Goal: Navigation & Orientation: Find specific page/section

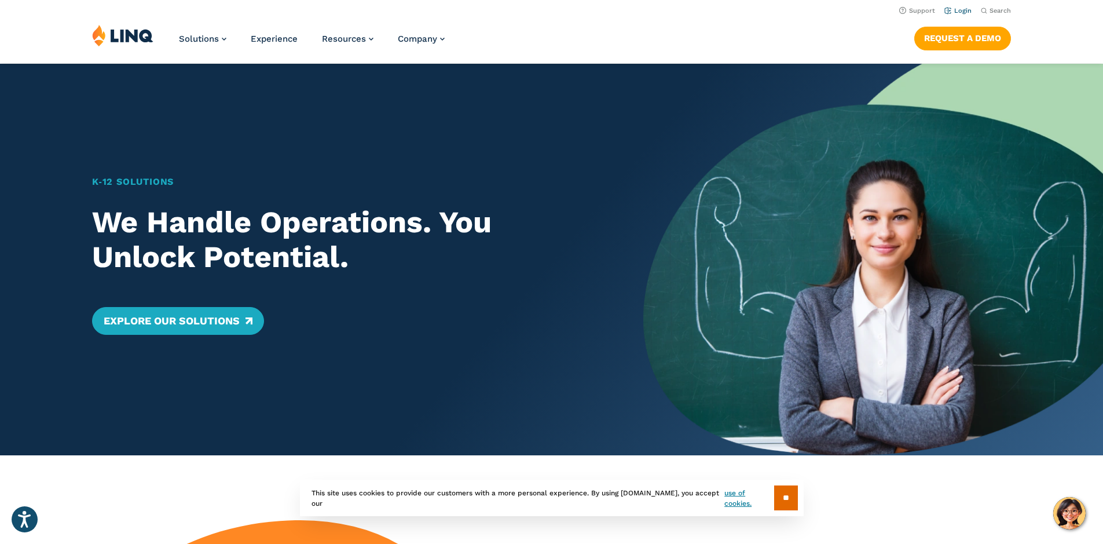
click at [964, 12] on link "Login" at bounding box center [958, 11] width 27 height 8
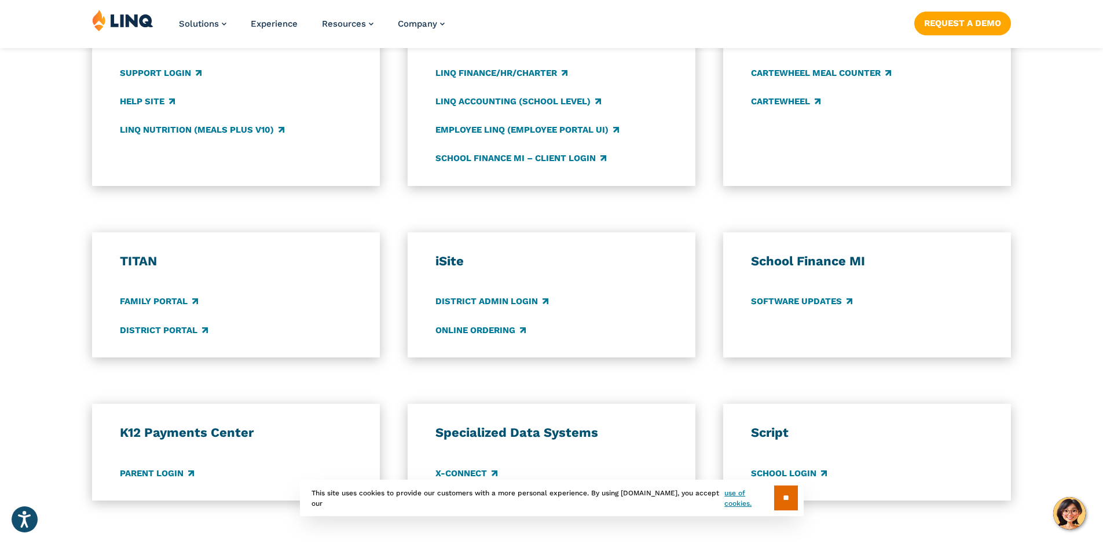
scroll to position [753, 0]
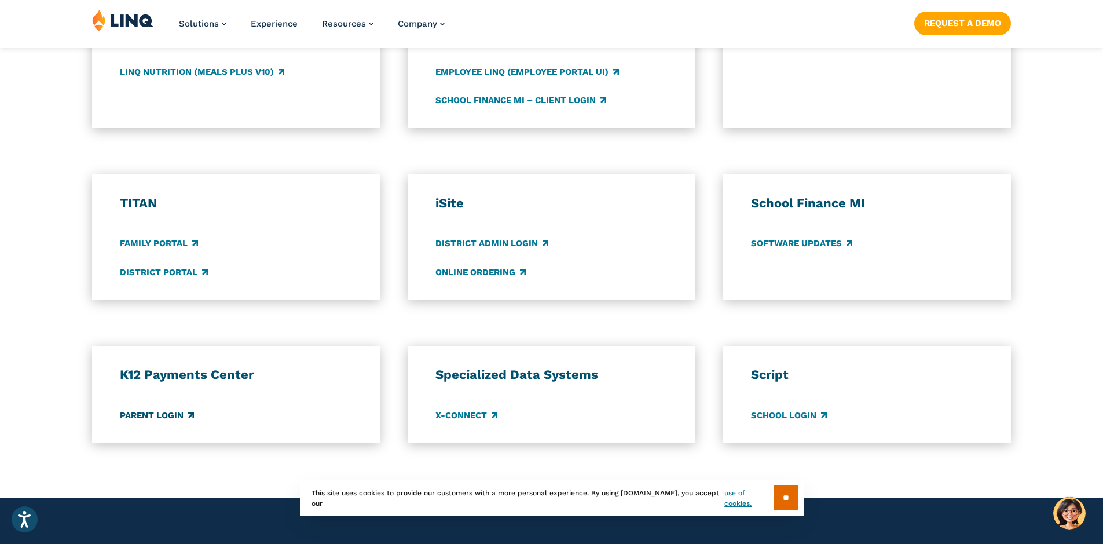
click at [166, 414] on link "Parent Login" at bounding box center [157, 415] width 74 height 13
